Goal: Transaction & Acquisition: Book appointment/travel/reservation

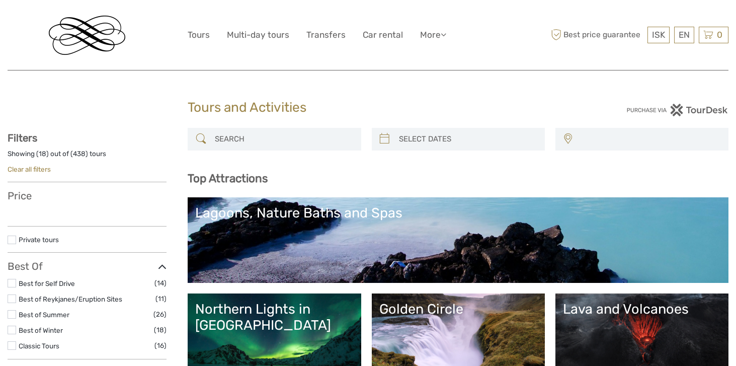
select select
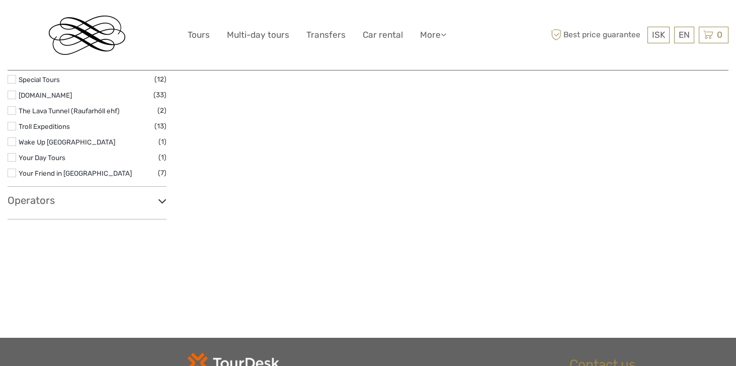
scroll to position [1598, 0]
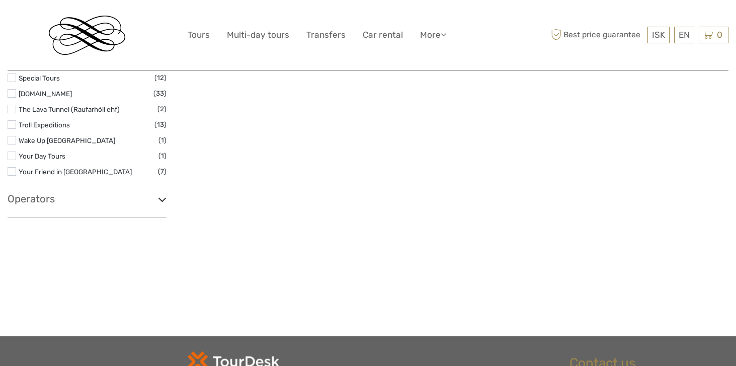
click at [160, 199] on icon at bounding box center [162, 200] width 9 height 14
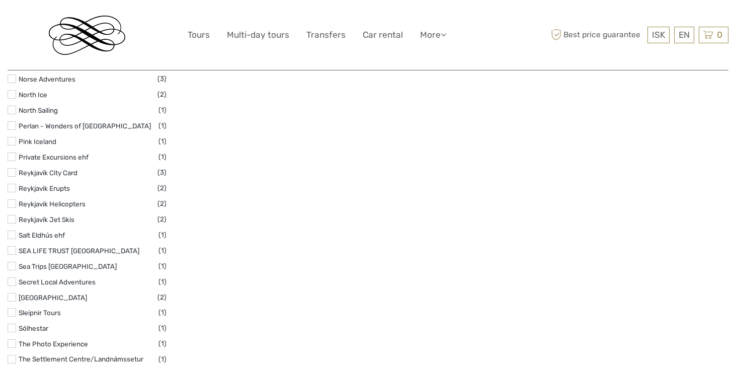
scroll to position [2651, 0]
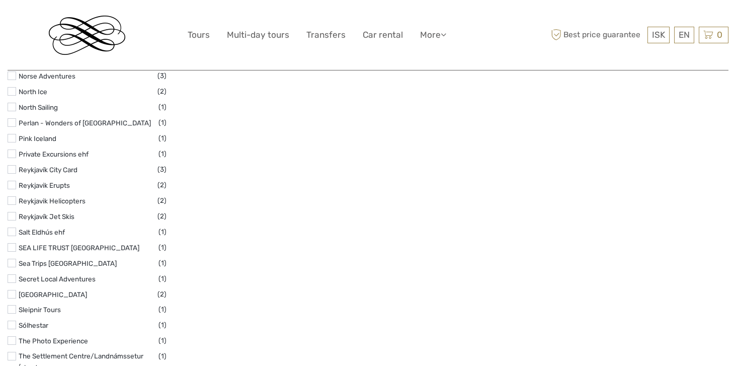
click at [158, 152] on label "Private Excursions ehf" at bounding box center [89, 154] width 140 height 12
click at [0, 0] on input "checkbox" at bounding box center [0, 0] width 0 height 0
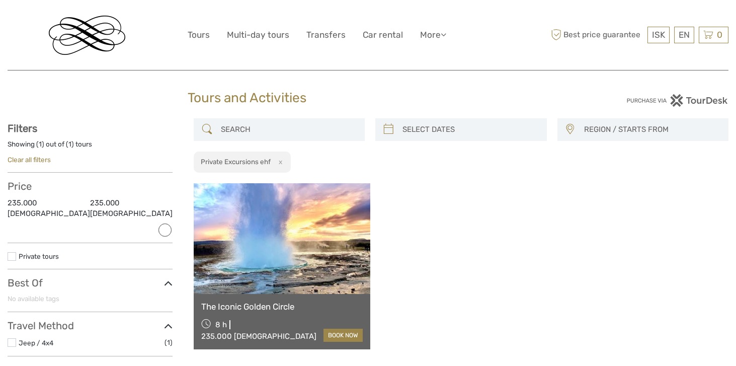
scroll to position [7, 0]
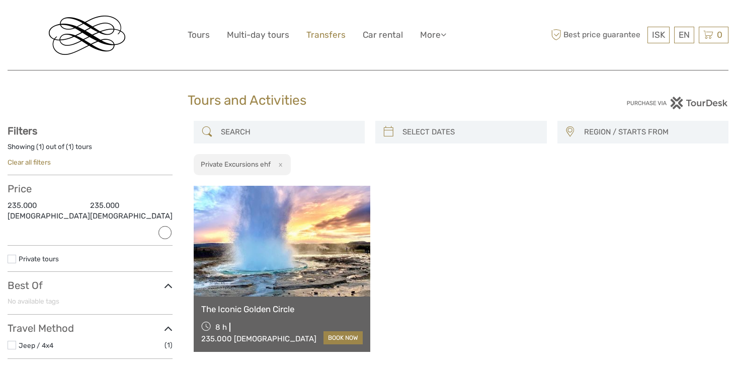
click at [318, 36] on link "Transfers" at bounding box center [326, 35] width 39 height 15
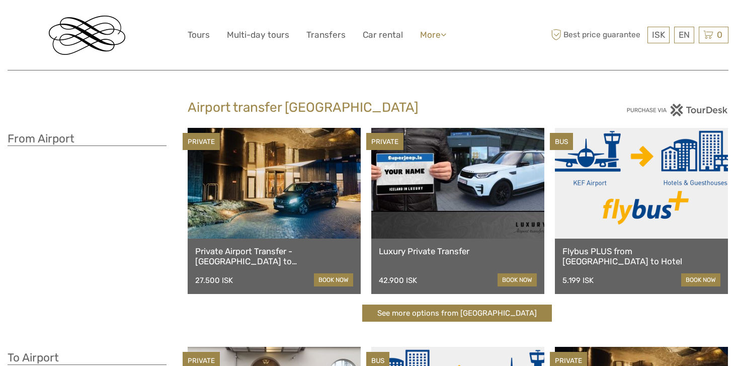
click at [431, 36] on link "More" at bounding box center [433, 35] width 26 height 15
click at [195, 36] on link "Tours" at bounding box center [199, 35] width 22 height 15
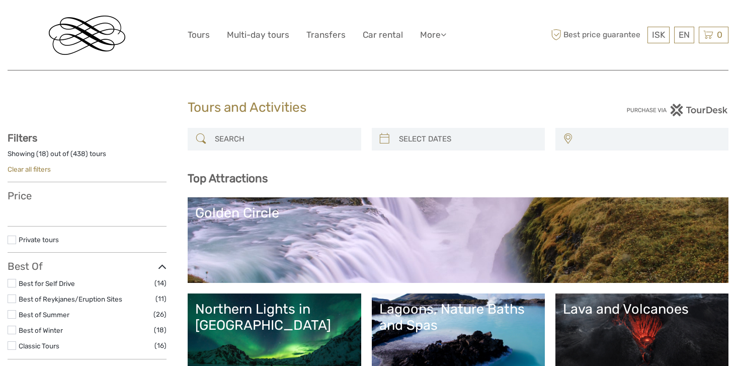
select select
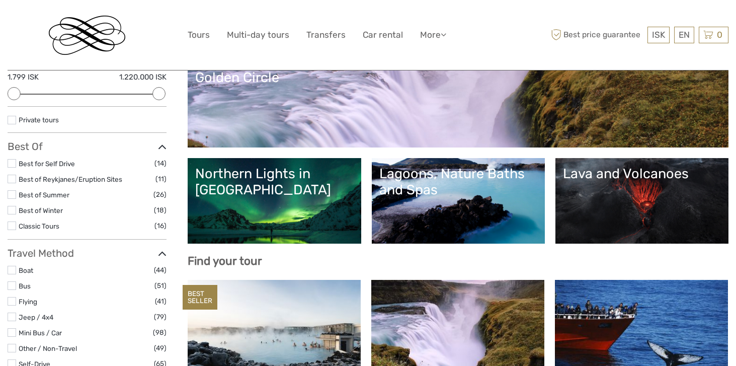
scroll to position [136, 0]
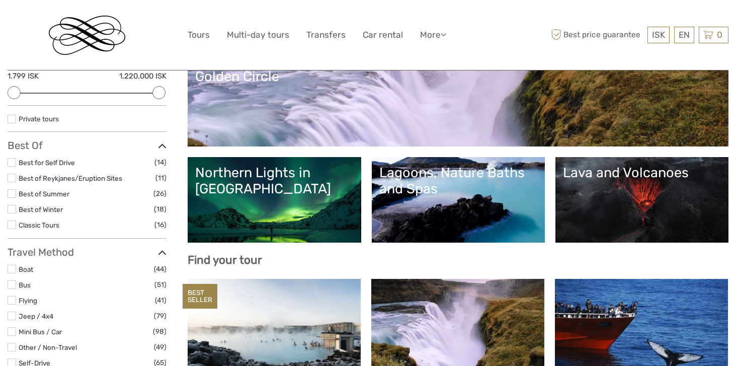
click at [158, 208] on span "(18)" at bounding box center [160, 209] width 13 height 12
click at [9, 210] on label at bounding box center [12, 209] width 9 height 9
click at [0, 0] on input "checkbox" at bounding box center [0, 0] width 0 height 0
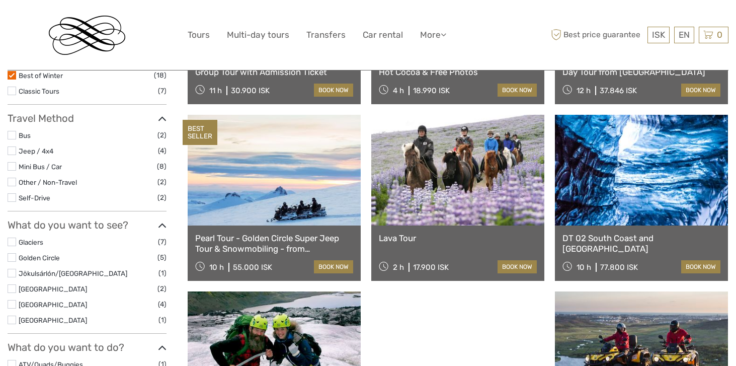
scroll to position [253, 0]
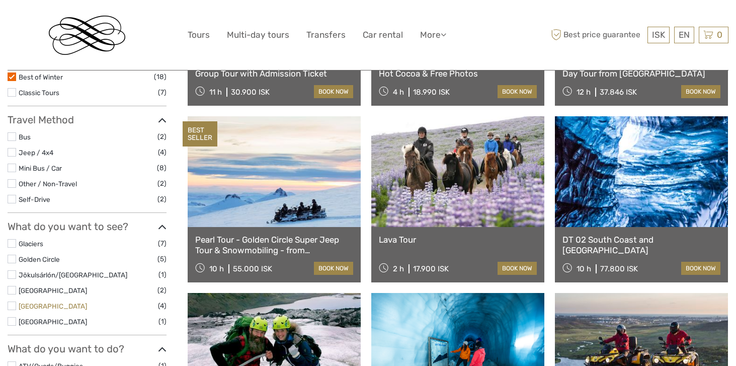
click at [27, 303] on link "[GEOGRAPHIC_DATA]" at bounding box center [53, 306] width 68 height 8
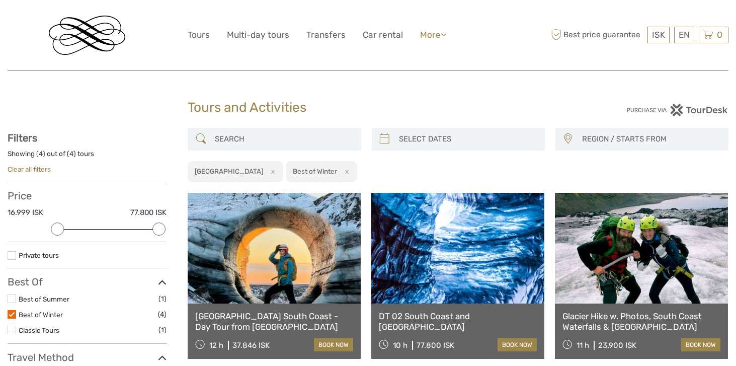
click at [439, 35] on link "More" at bounding box center [433, 35] width 26 height 15
click at [416, 103] on link "Back to Hotel" at bounding box center [416, 101] width 60 height 20
